Goal: Transaction & Acquisition: Subscribe to service/newsletter

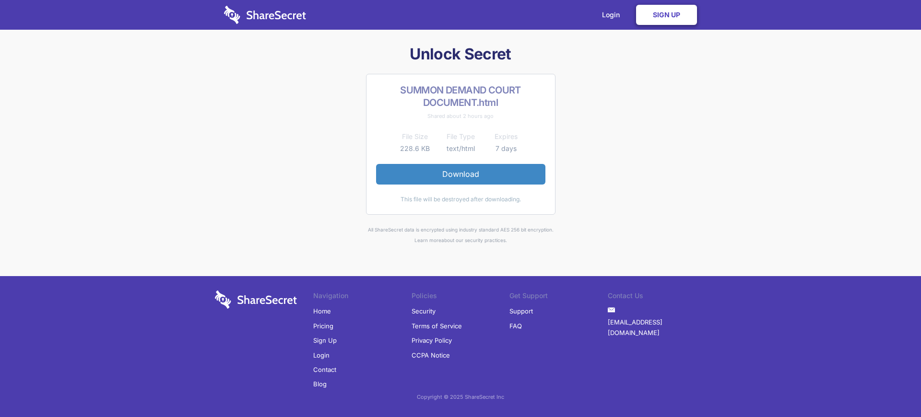
click at [666, 15] on link "Sign Up" at bounding box center [666, 15] width 61 height 20
click at [614, 15] on link "Login" at bounding box center [614, 15] width 42 height 30
click at [324, 341] on link "Sign Up" at bounding box center [325, 340] width 24 height 14
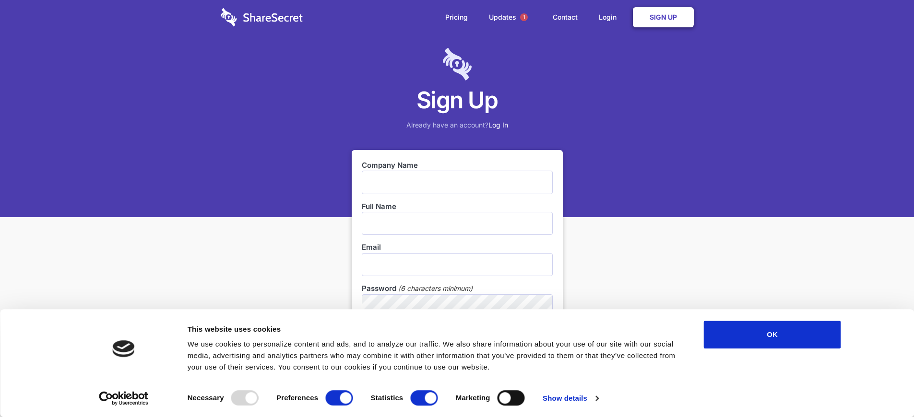
click at [663, 17] on link "Sign Up" at bounding box center [663, 17] width 61 height 20
